Goal: Task Accomplishment & Management: Use online tool/utility

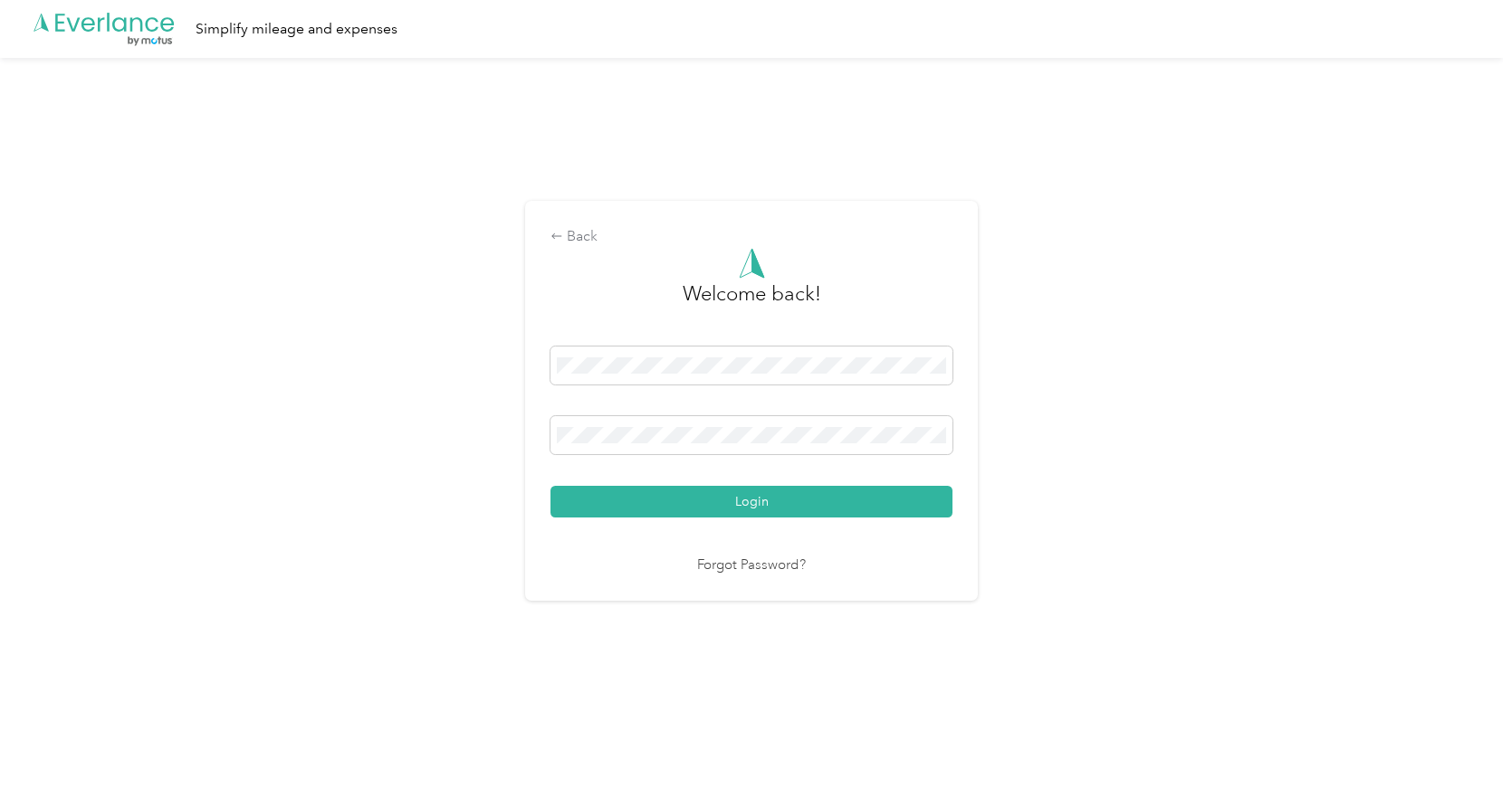
click at [755, 505] on button "Login" at bounding box center [751, 502] width 402 height 31
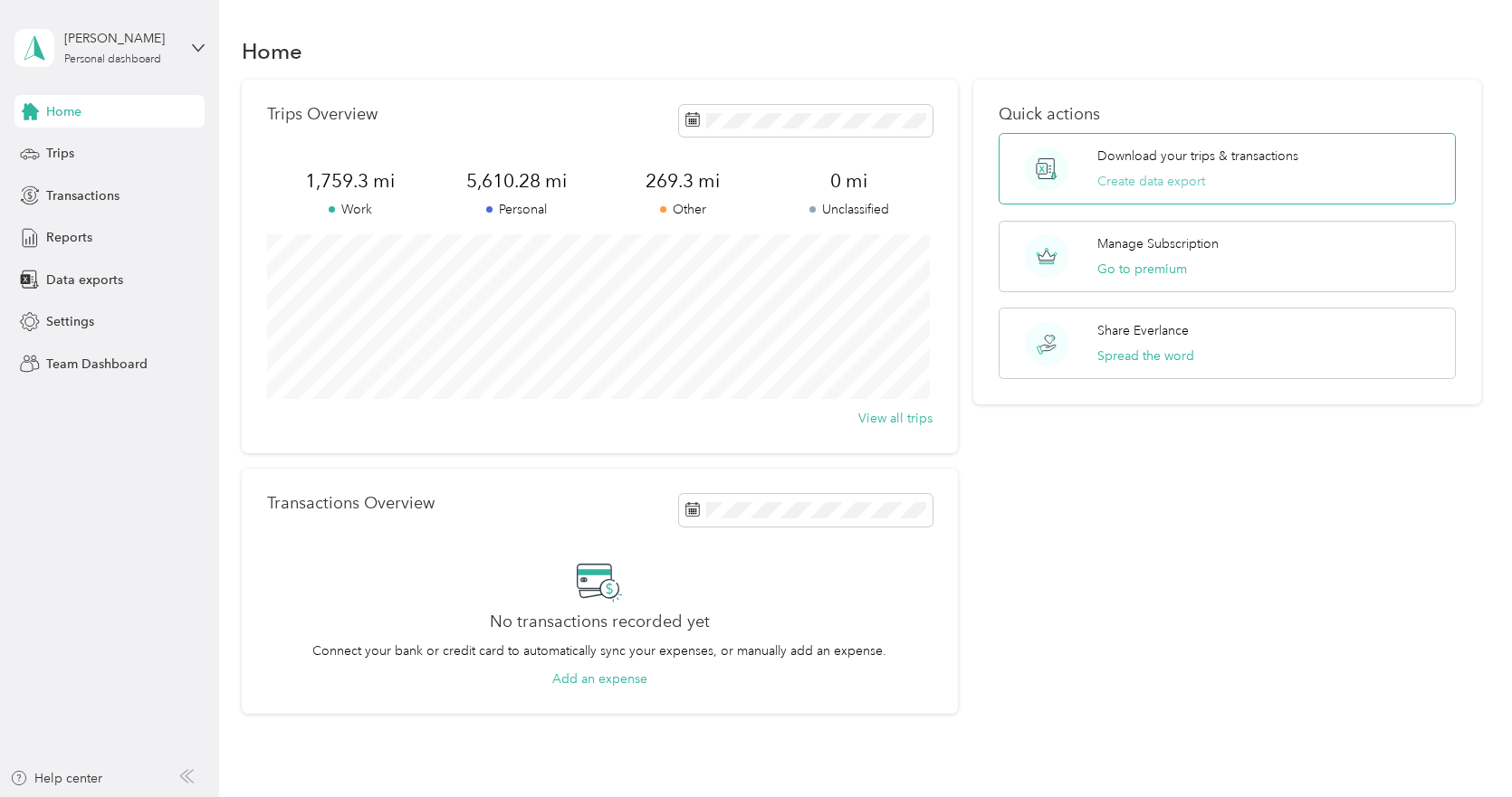
click at [1150, 181] on button "Create data export" at bounding box center [1151, 181] width 107 height 19
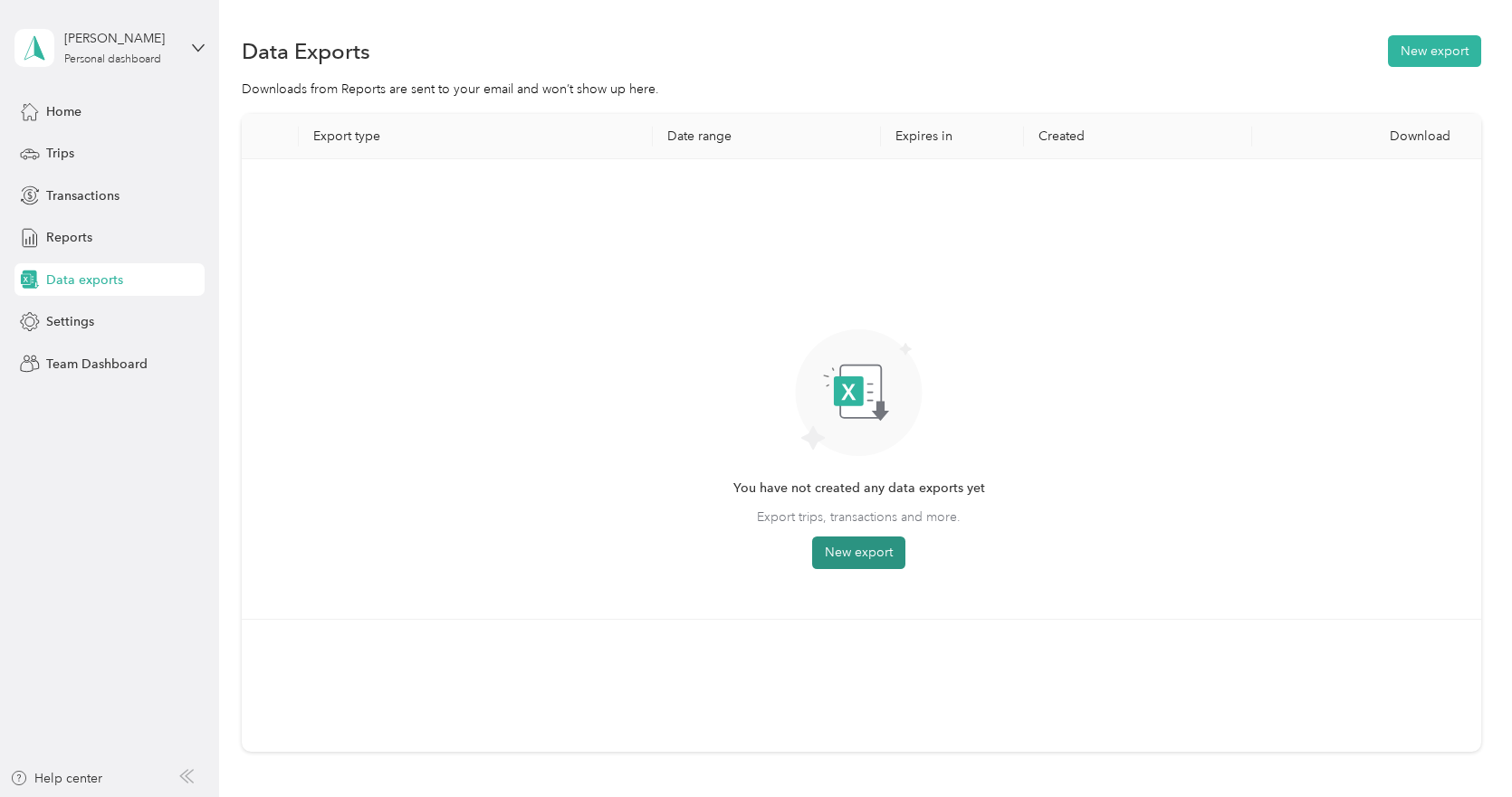
click at [845, 556] on button "New export" at bounding box center [858, 552] width 94 height 32
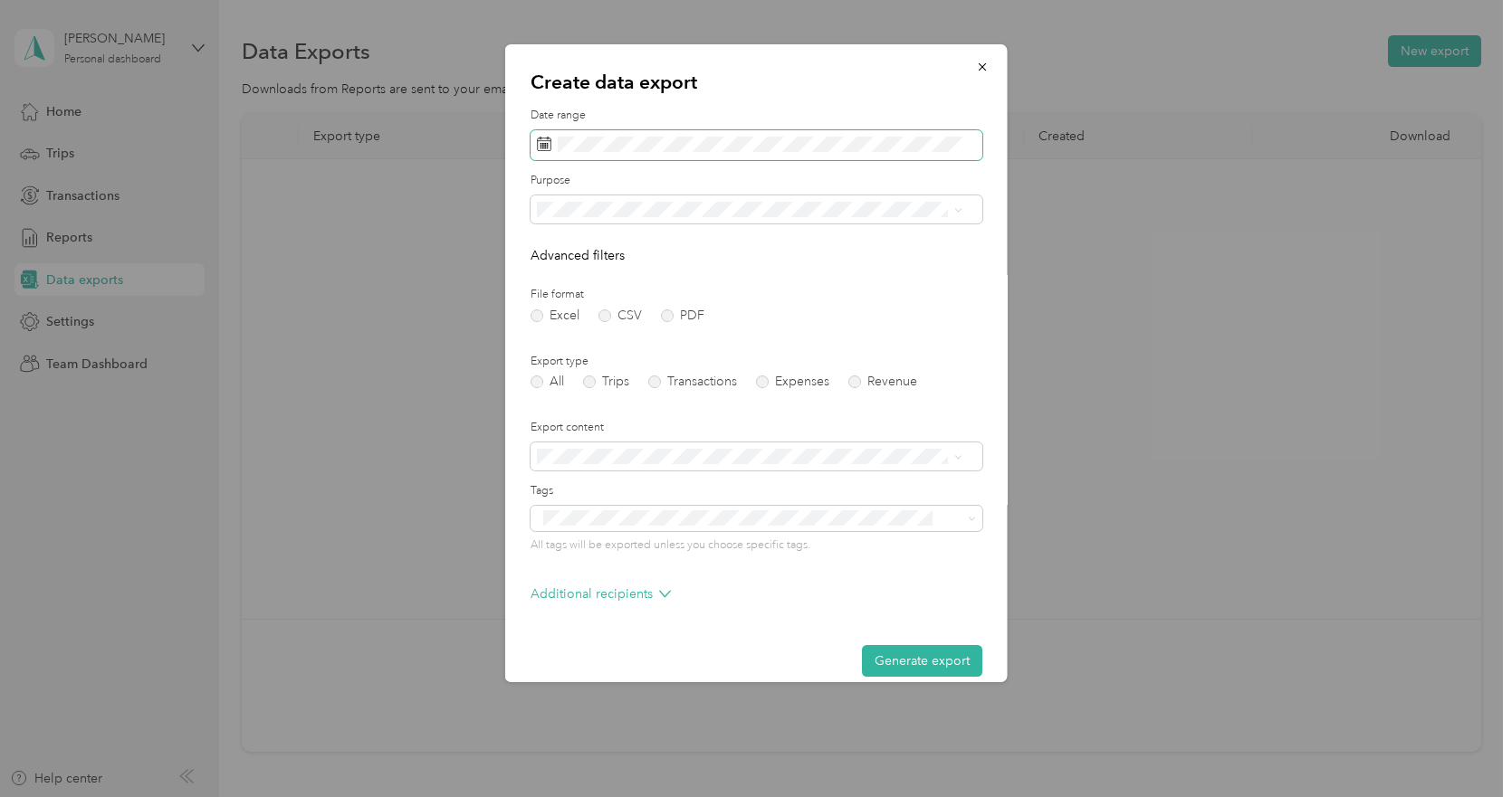
click at [547, 147] on icon at bounding box center [543, 144] width 15 height 15
click at [919, 290] on label "File format" at bounding box center [756, 295] width 452 height 17
click at [959, 208] on icon at bounding box center [958, 211] width 8 height 8
click at [563, 270] on span "Work" at bounding box center [558, 263] width 31 height 16
click at [593, 384] on label "Trips" at bounding box center [605, 382] width 46 height 13
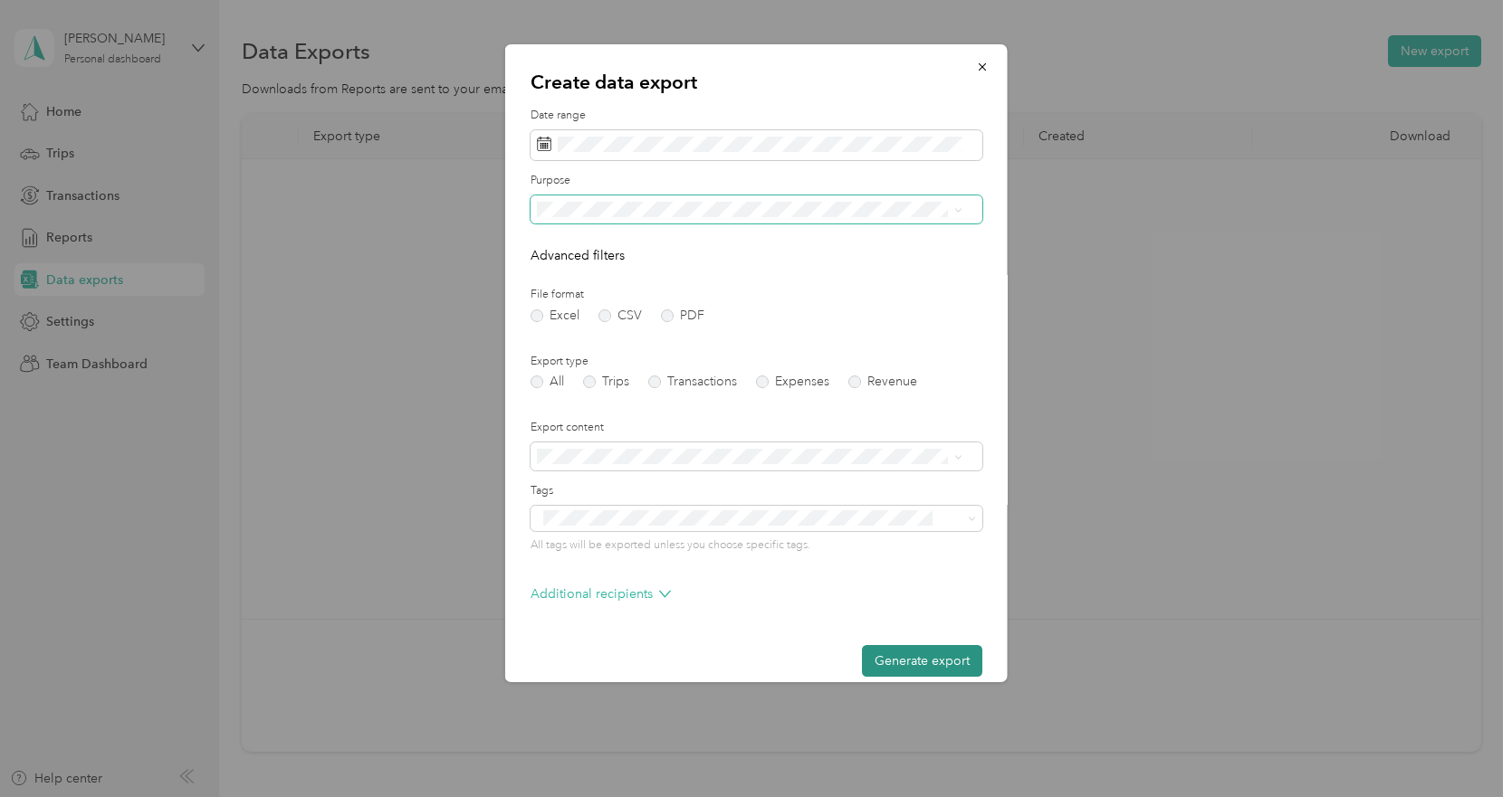
click at [900, 660] on button "Generate export" at bounding box center [922, 661] width 120 height 31
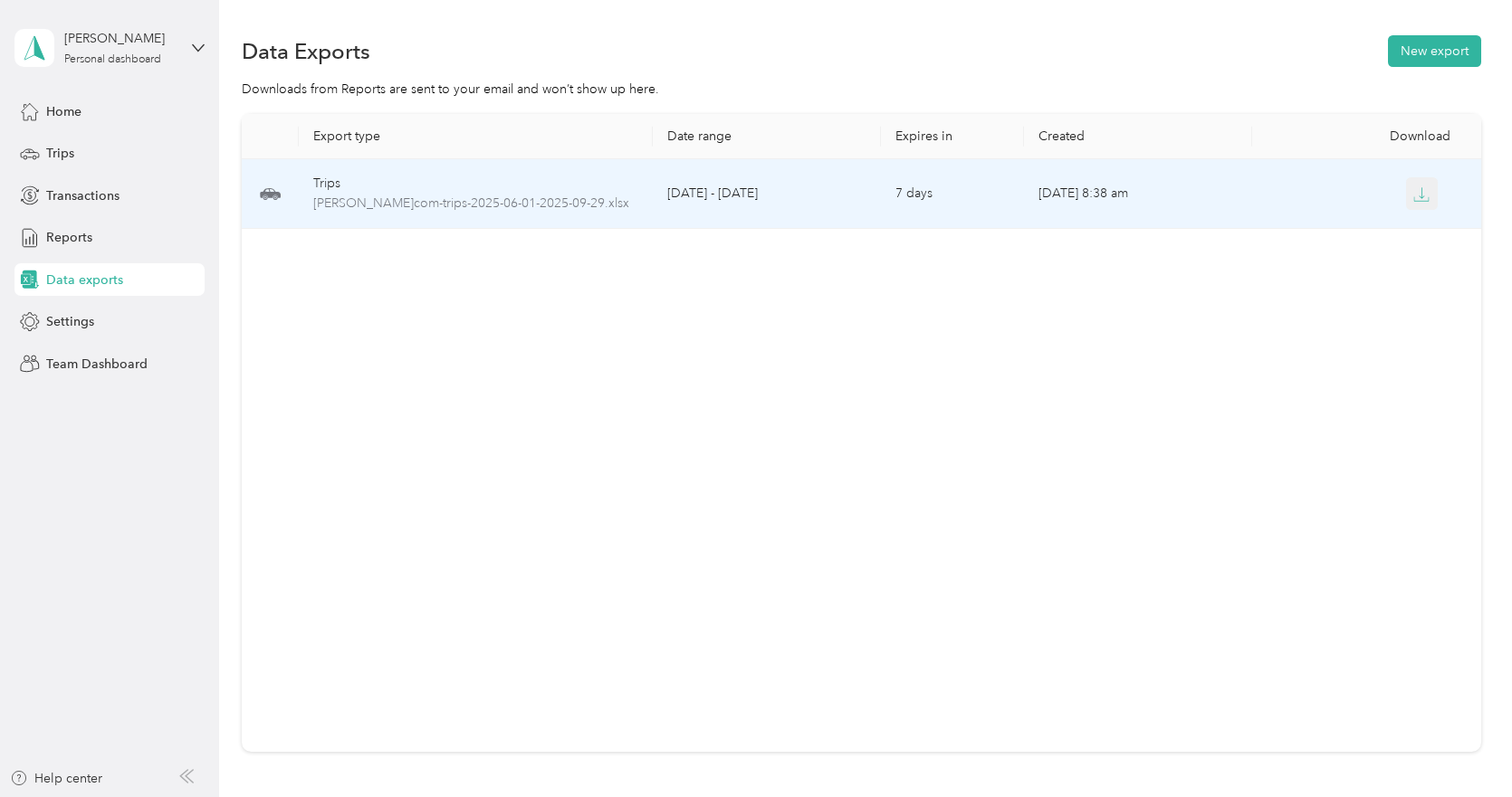
click at [1415, 195] on icon "button" at bounding box center [1421, 194] width 17 height 17
